Goal: Transaction & Acquisition: Purchase product/service

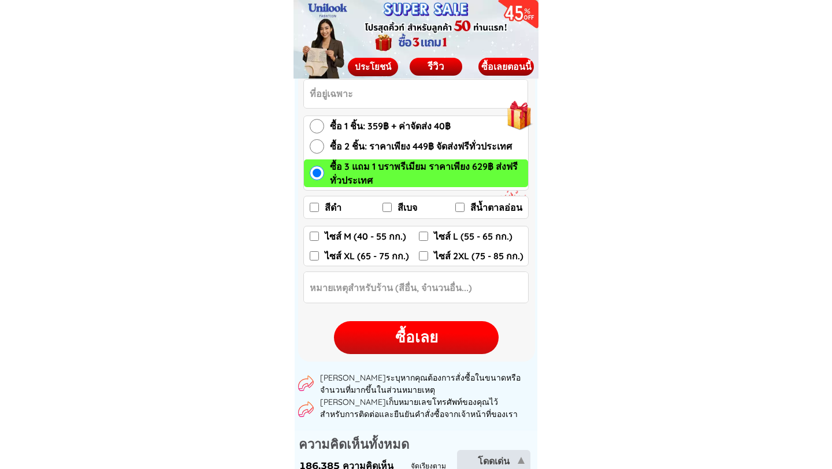
scroll to position [1727, 0]
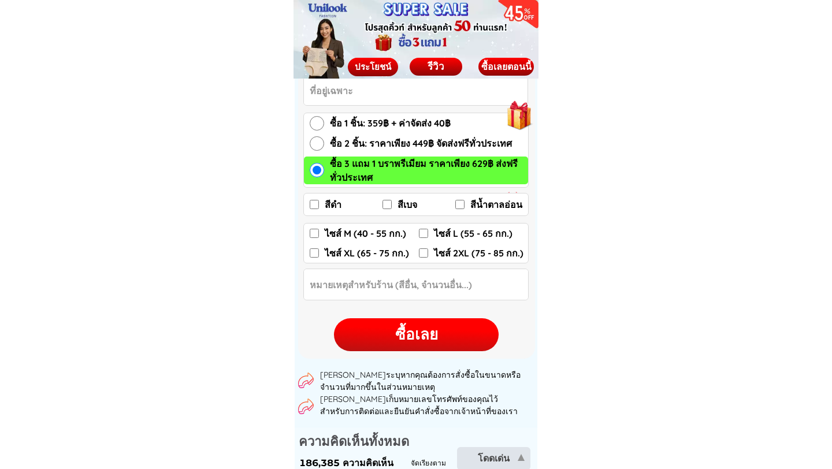
click at [317, 146] on input "ซื้อ 2 ชิ้น: ราคาเพียง 449฿ จัดส่งฟรีทั่วประเทศ" at bounding box center [317, 143] width 14 height 14
radio input "true"
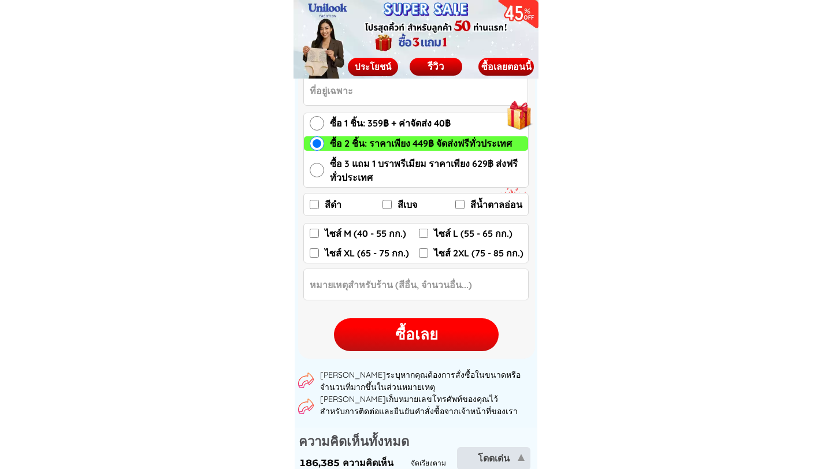
click at [316, 205] on input "สีดำ" at bounding box center [314, 204] width 9 height 9
checkbox input "true"
click at [387, 206] on input "สีเบจ" at bounding box center [387, 204] width 9 height 9
checkbox input "true"
click at [315, 234] on input "ไซส์ M (40 - 55 กก.)" at bounding box center [314, 233] width 9 height 9
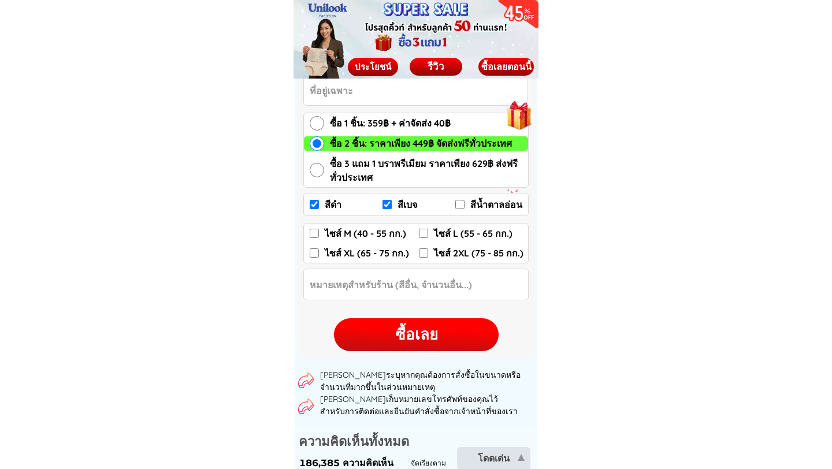
checkbox input "true"
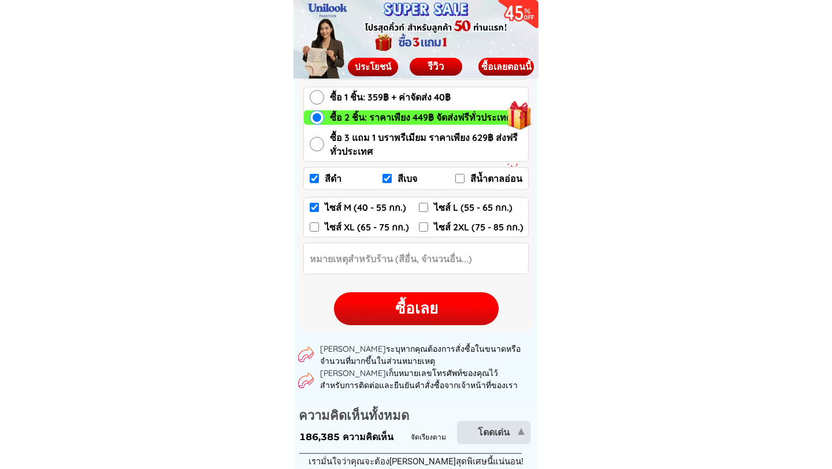
scroll to position [1747, 0]
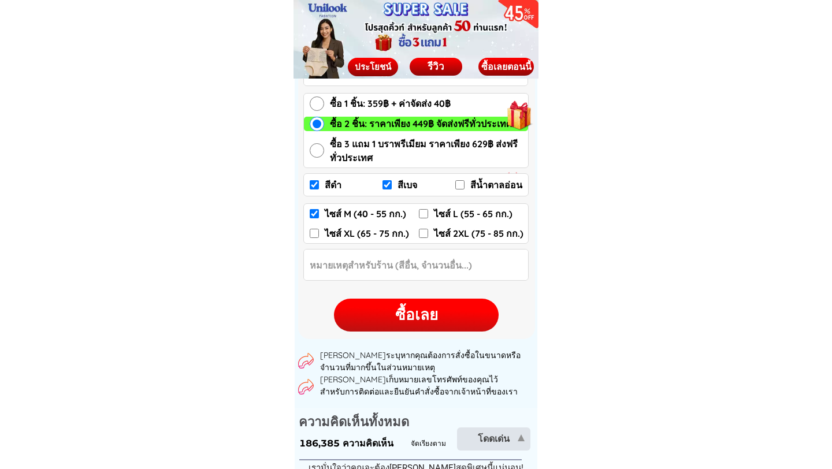
click at [413, 318] on div "ซื้อเลย" at bounding box center [416, 315] width 165 height 23
checkbox input "true"
checkbox input "false"
checkbox input "true"
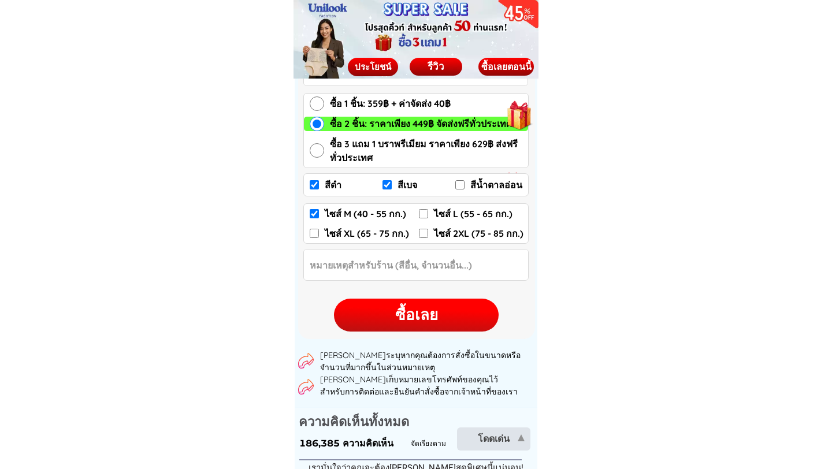
checkbox input "false"
radio input "true"
click at [411, 314] on div "ซื้อเลย" at bounding box center [416, 315] width 165 height 23
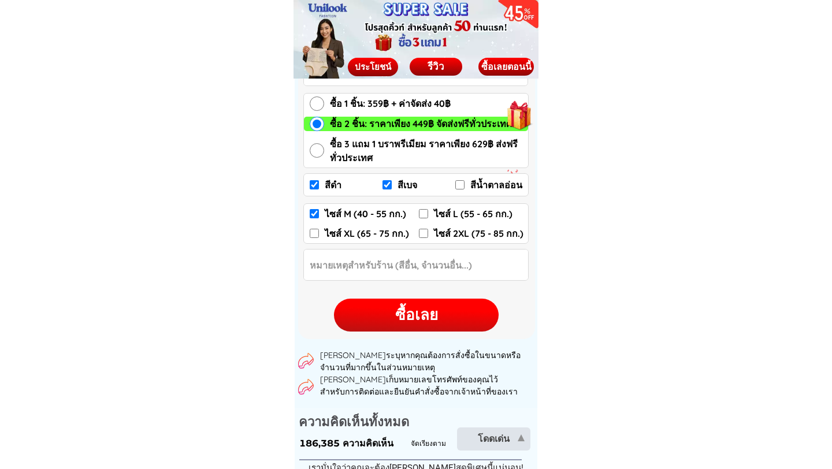
checkbox input "true"
checkbox input "false"
checkbox input "true"
checkbox input "false"
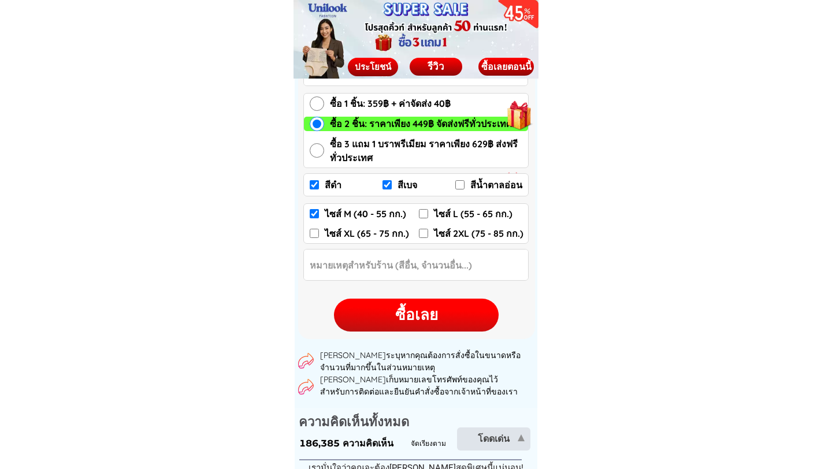
checkbox input "false"
radio input "true"
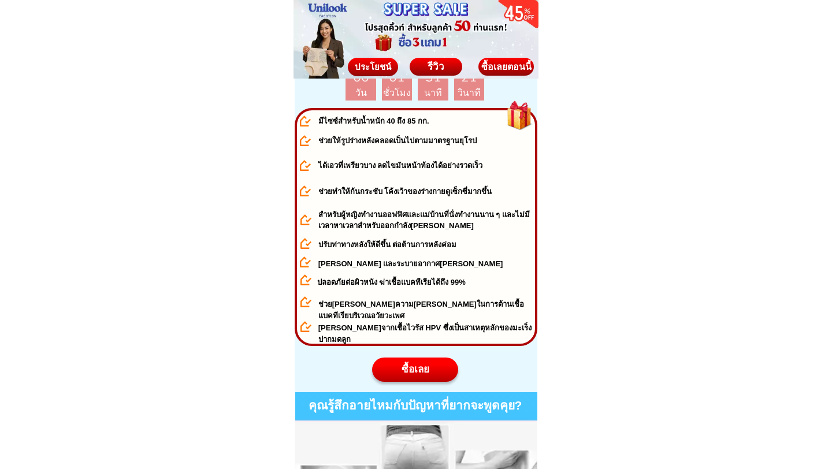
scroll to position [454, 0]
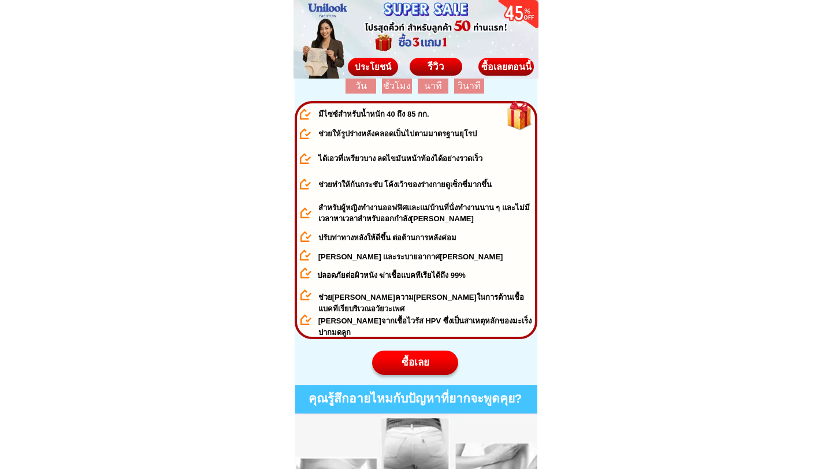
click at [412, 357] on div "ซื้อเลย" at bounding box center [415, 362] width 87 height 15
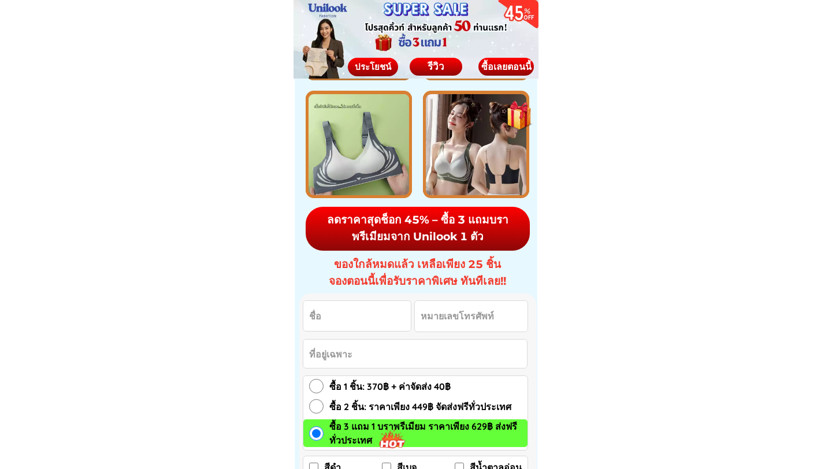
scroll to position [5877, 0]
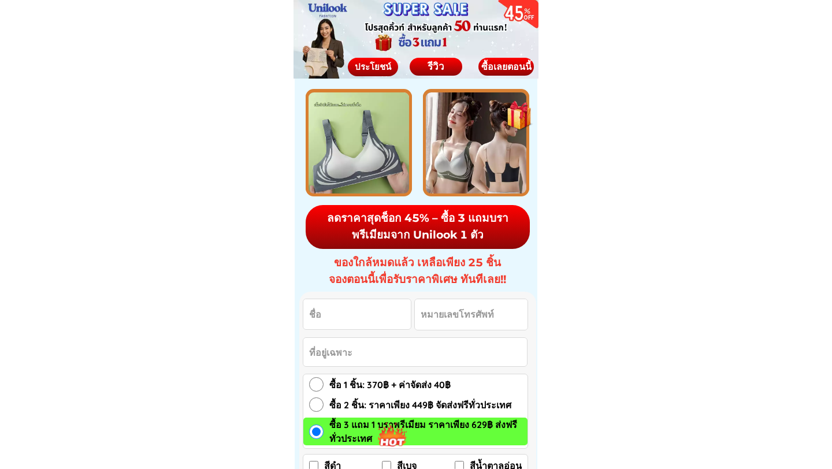
click at [352, 317] on input "Input full_name" at bounding box center [356, 314] width 107 height 30
type input "[PERSON_NAME]"
click at [458, 318] on input "Input phone_number" at bounding box center [471, 314] width 113 height 31
type input "0807891132"
click at [369, 355] on input "Input address" at bounding box center [415, 352] width 224 height 28
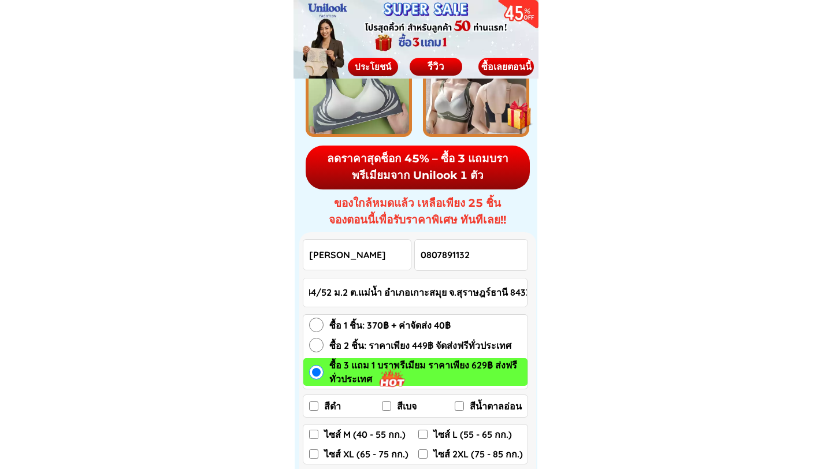
scroll to position [5939, 0]
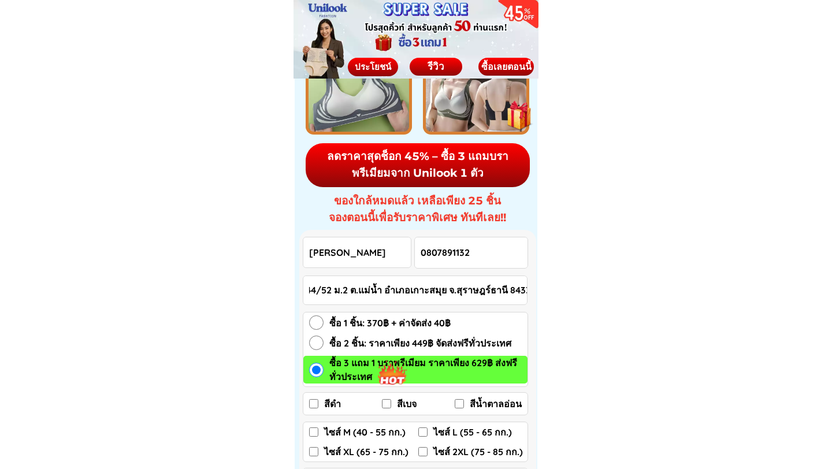
type input "144/52 ม.2 ต.แม่น้ำ อำเภอเกาะสมุย จ.สุราษฎร์ธานี 84330"
click at [317, 343] on input "ซื้อ 2 ชิ้น: ราคาเพียง 449฿ จัดส่งฟรีทั่วประเทศ" at bounding box center [316, 343] width 14 height 14
radio input "true"
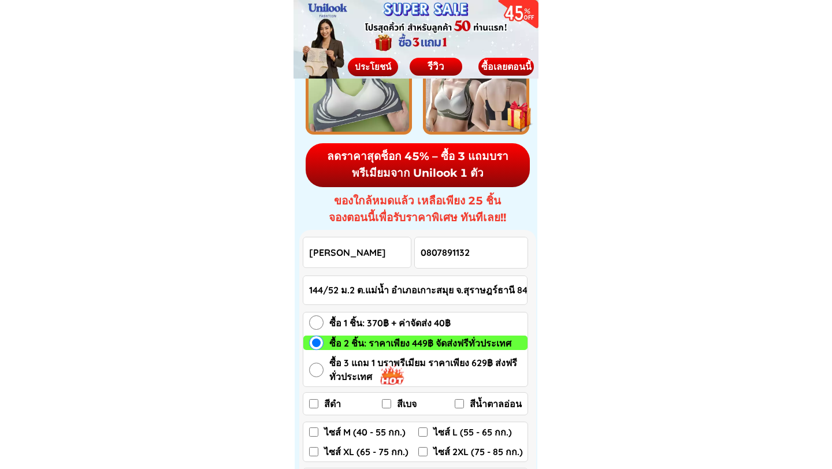
click at [314, 403] on input "สีดำ" at bounding box center [313, 403] width 9 height 9
checkbox input "true"
click at [386, 403] on input "สีเบจ" at bounding box center [386, 403] width 9 height 9
checkbox input "true"
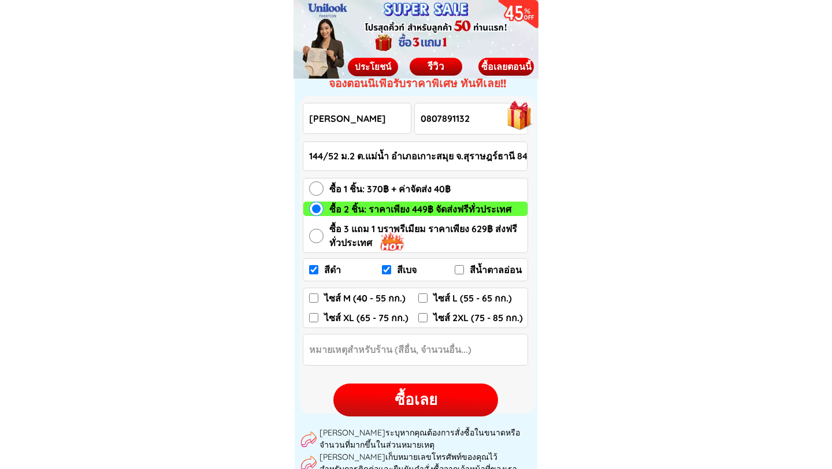
scroll to position [6105, 0]
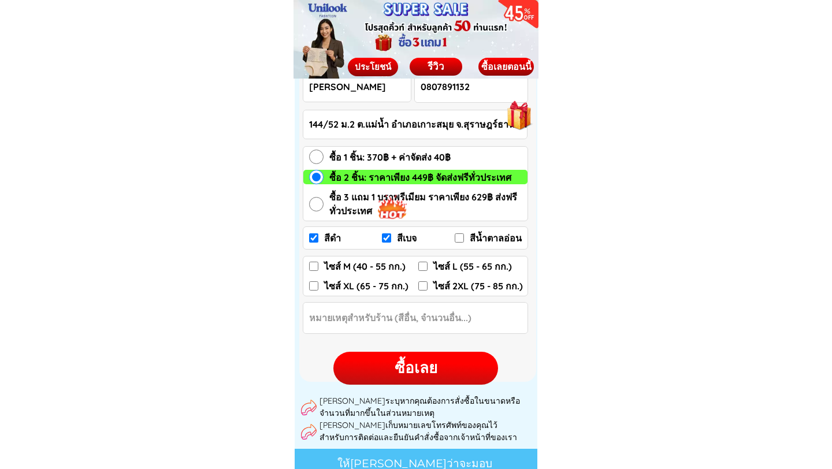
click at [422, 265] on input "ไซส์ L (55 - 65 กก.)" at bounding box center [422, 266] width 9 height 9
checkbox input "true"
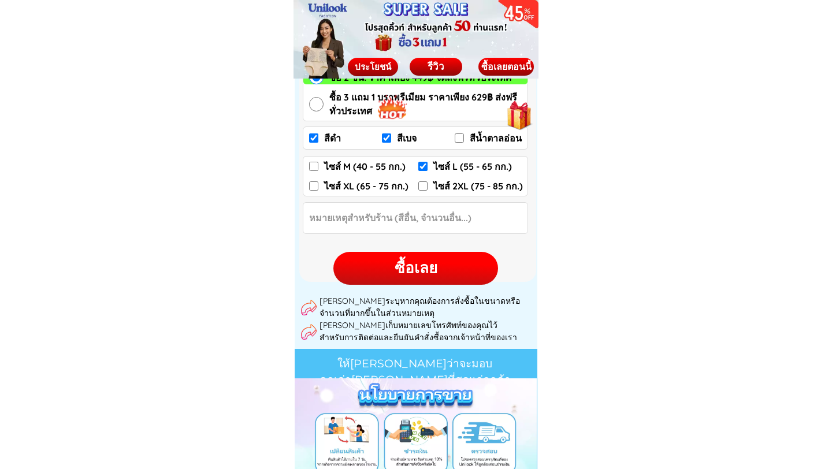
scroll to position [6203, 0]
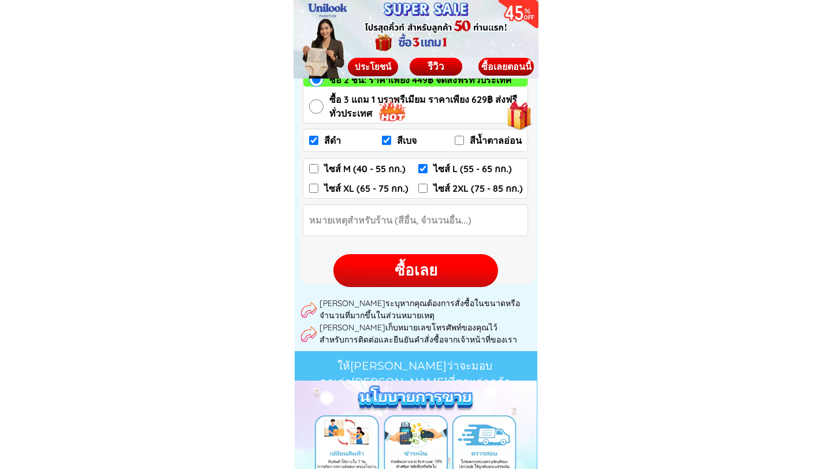
click at [414, 268] on div "ซื้อเลย" at bounding box center [415, 270] width 165 height 23
checkbox input "true"
checkbox input "false"
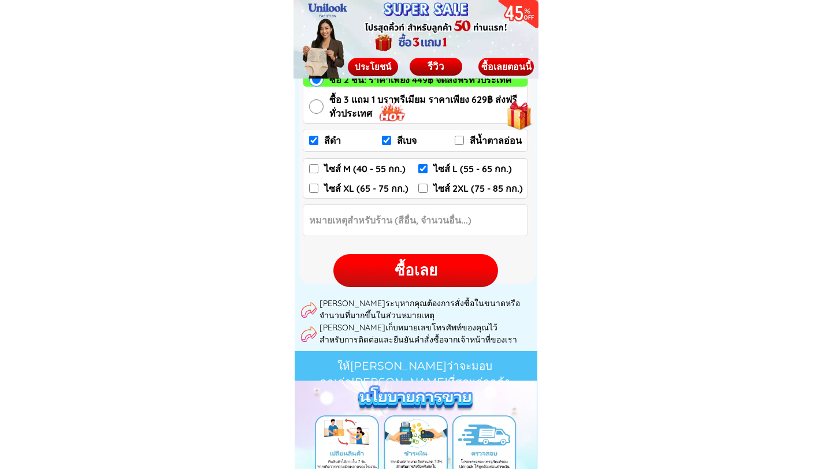
checkbox input "true"
checkbox input "false"
radio input "true"
